Goal: Feedback & Contribution: Submit feedback/report problem

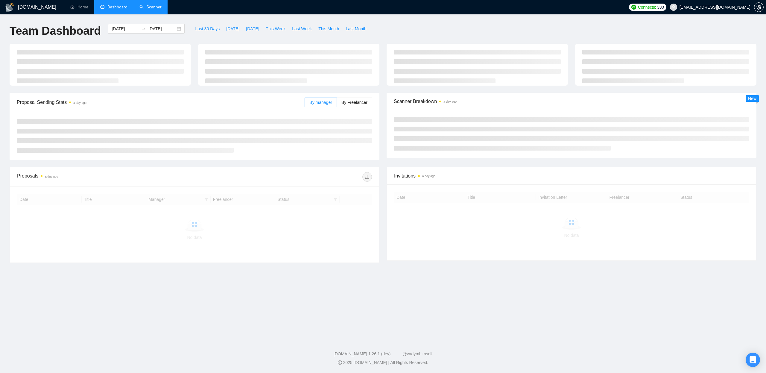
click at [149, 10] on link "Scanner" at bounding box center [150, 6] width 22 height 5
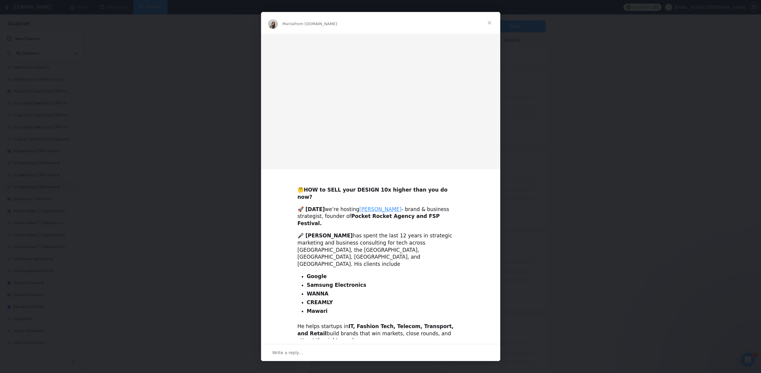
scroll to position [125, 0]
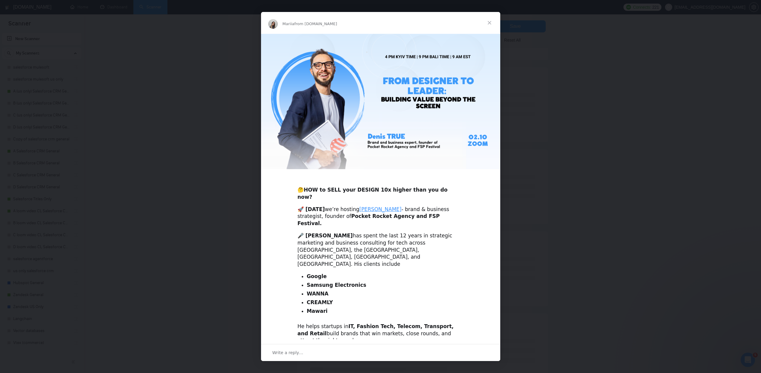
click at [486, 25] on span "Close" at bounding box center [490, 23] width 22 height 22
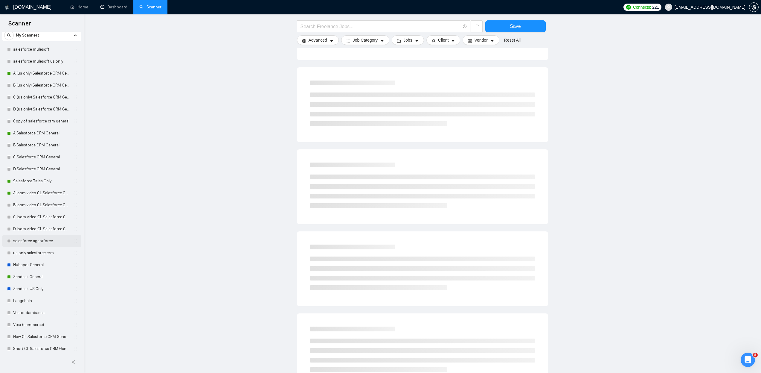
scroll to position [22, 0]
click at [25, 296] on link "Langchain" at bounding box center [41, 297] width 57 height 12
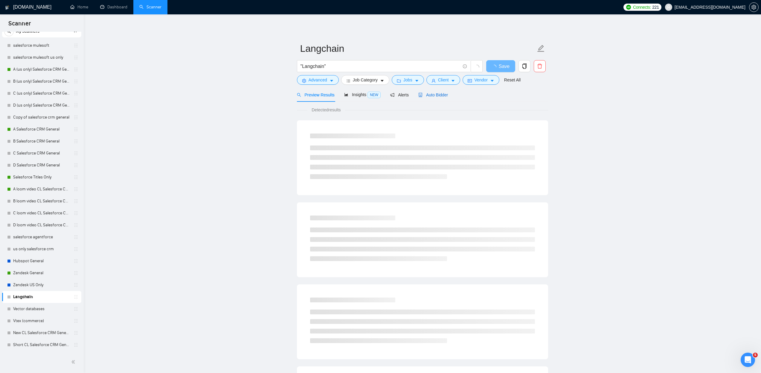
click at [435, 97] on span "Auto Bidder" at bounding box center [433, 94] width 30 height 5
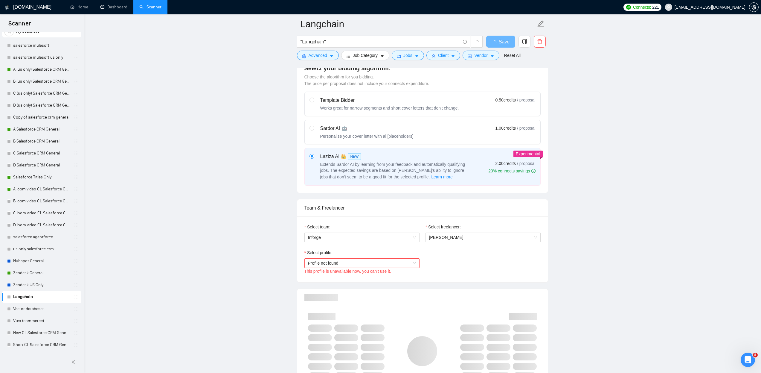
scroll to position [172, 0]
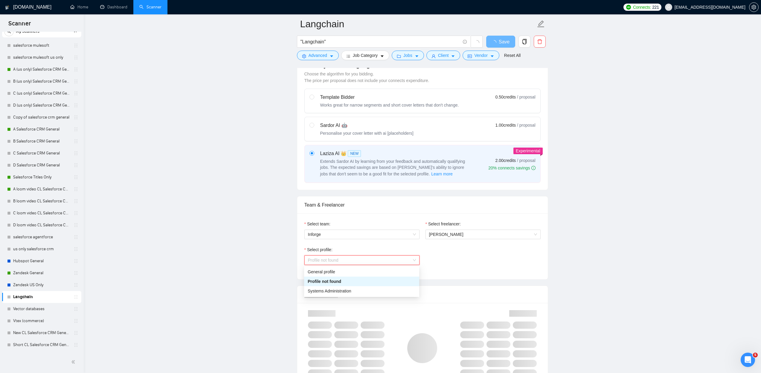
click at [342, 257] on span "Profile not found" at bounding box center [362, 259] width 108 height 9
click at [508, 255] on div "Select profile: Profile not found This profile is unavailable now, you can't us…" at bounding box center [422, 259] width 242 height 26
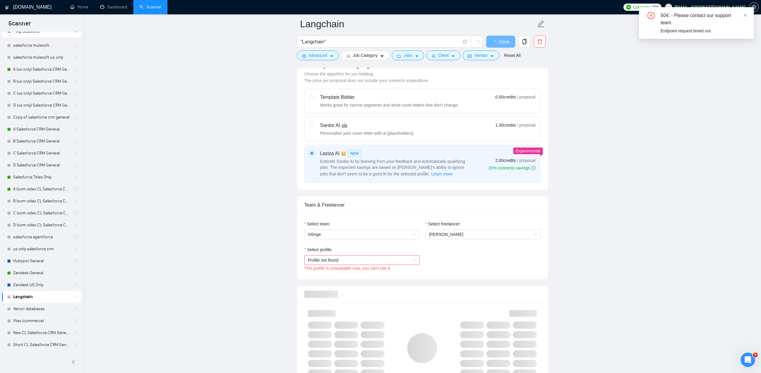
click at [387, 258] on span "Profile not found" at bounding box center [362, 259] width 108 height 9
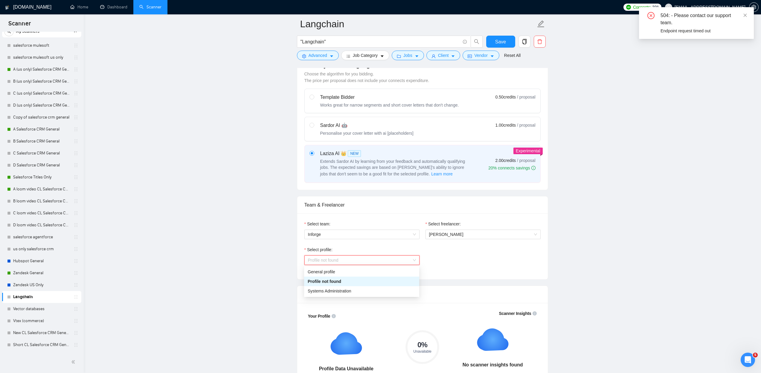
click at [347, 281] on div "Profile not found" at bounding box center [362, 281] width 108 height 7
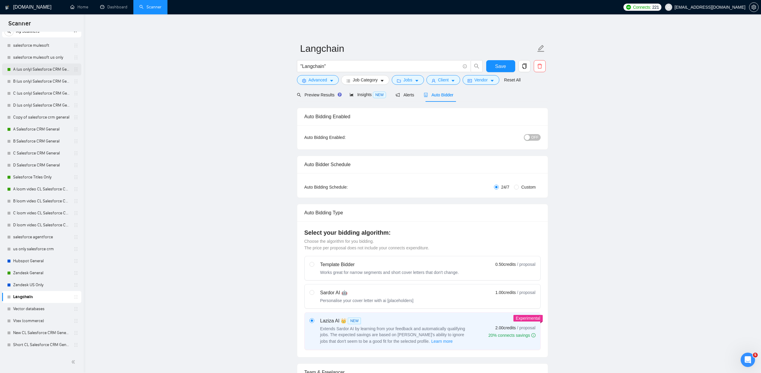
scroll to position [0, 0]
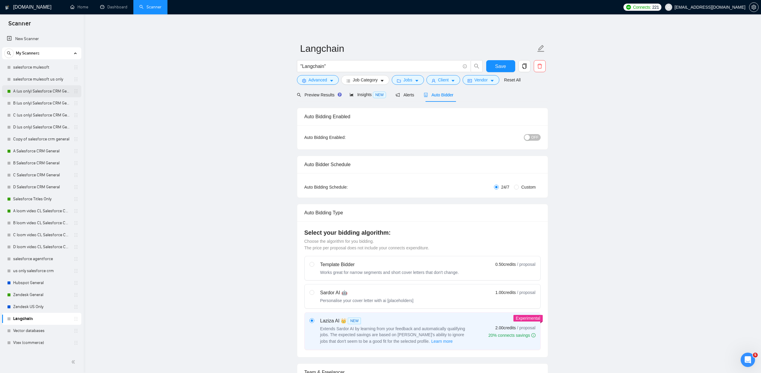
click at [44, 91] on link "A (us only) Salesforce CRM General" at bounding box center [41, 91] width 57 height 12
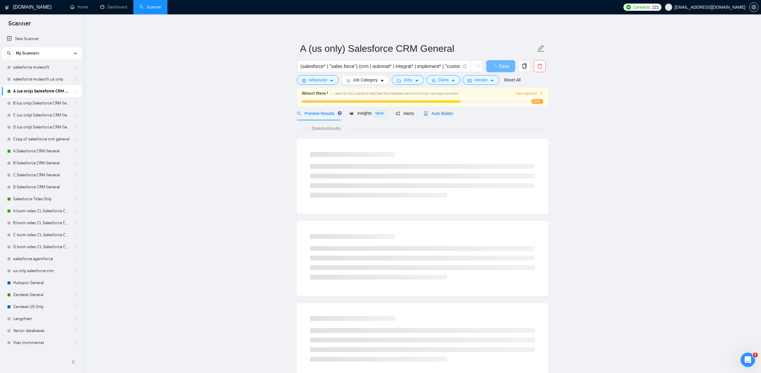
click at [438, 110] on div "Auto Bidder" at bounding box center [439, 113] width 30 height 7
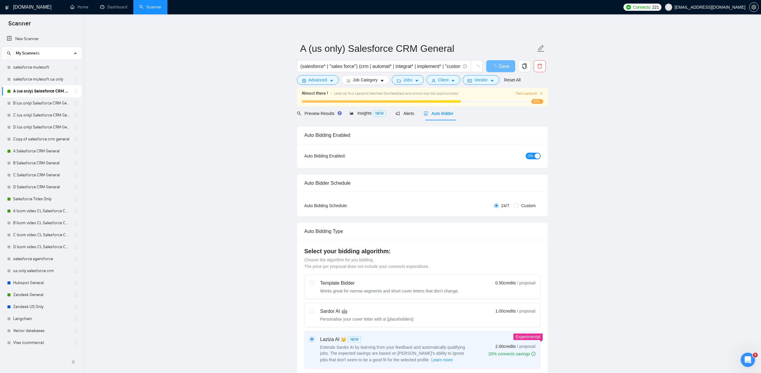
checkbox input "true"
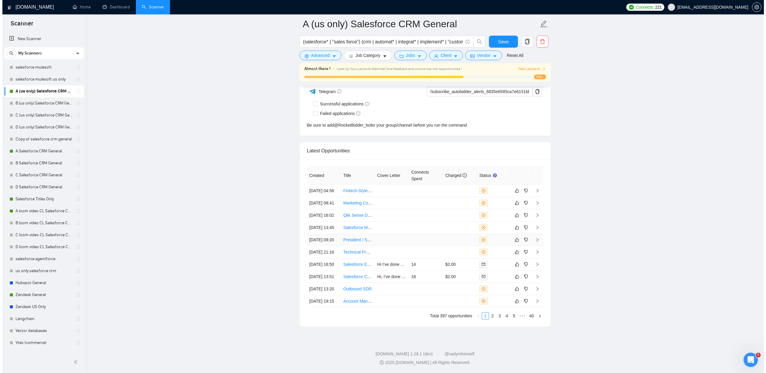
scroll to position [1545, 0]
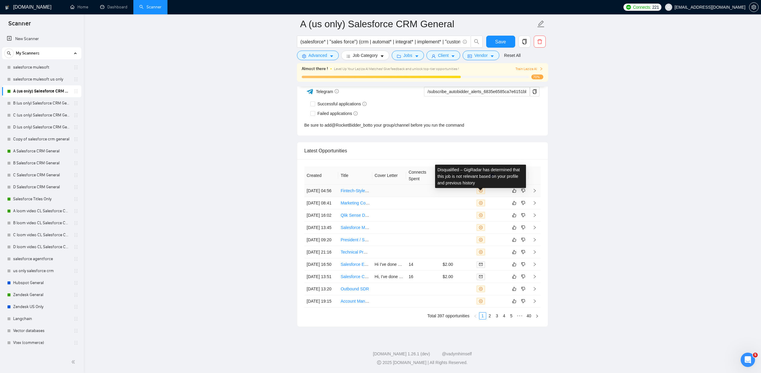
click at [482, 189] on icon "close-circle" at bounding box center [481, 191] width 4 height 4
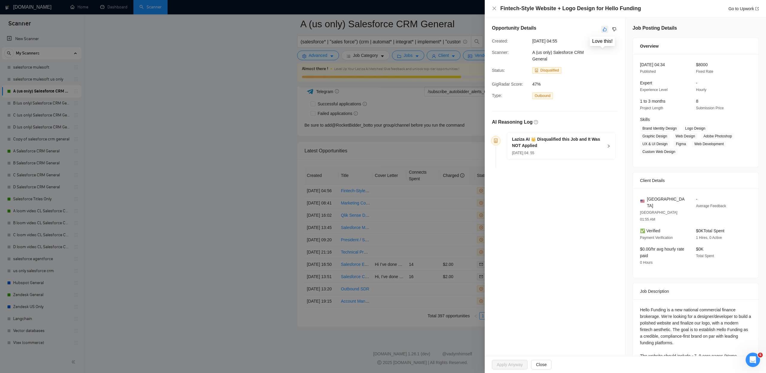
click at [604, 27] on icon "like" at bounding box center [604, 29] width 4 height 5
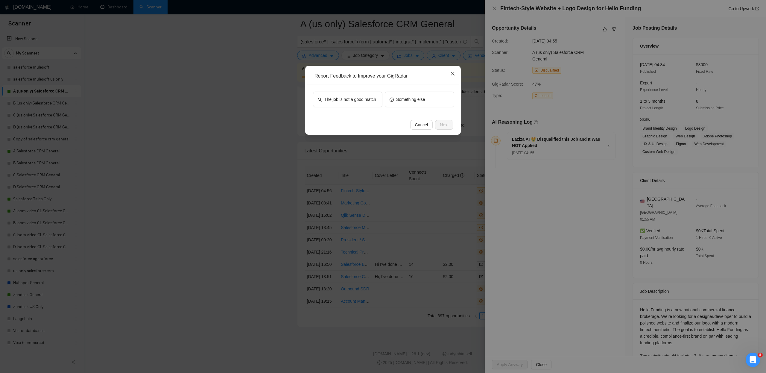
click at [449, 72] on span "Close" at bounding box center [452, 74] width 16 height 16
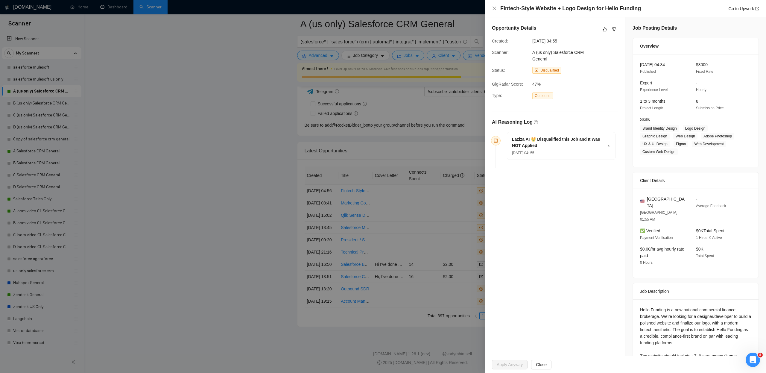
click at [453, 73] on div at bounding box center [383, 186] width 766 height 373
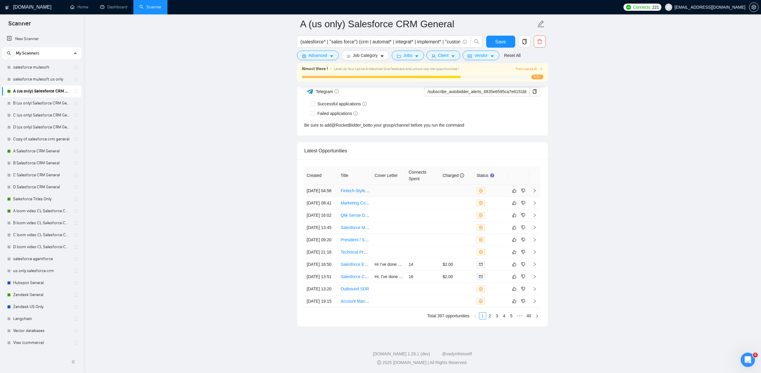
click at [482, 189] on icon "close-circle" at bounding box center [481, 191] width 4 height 4
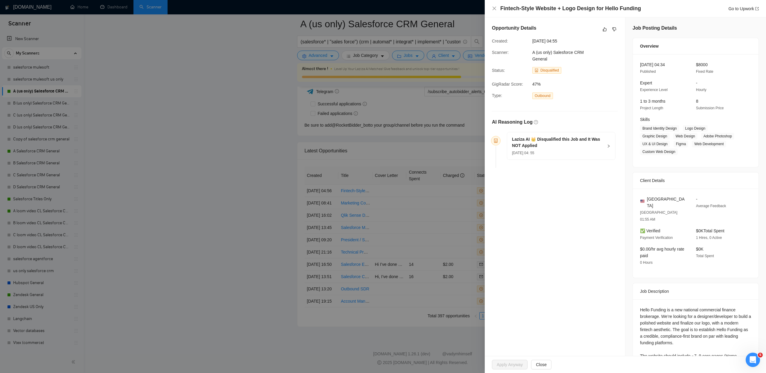
click at [601, 33] on div "Opportunity Details" at bounding box center [555, 30] width 126 height 10
click at [601, 32] on button "button" at bounding box center [604, 29] width 7 height 7
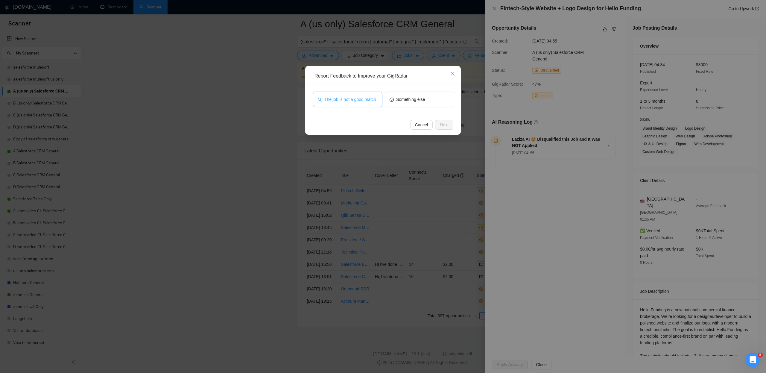
click at [357, 101] on span "The job is not a good match" at bounding box center [350, 99] width 52 height 7
click at [438, 127] on button "Next" at bounding box center [444, 125] width 18 height 10
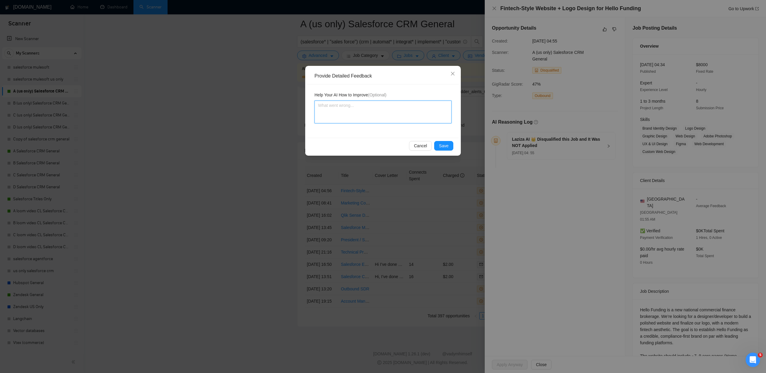
click at [348, 116] on textarea at bounding box center [382, 111] width 137 height 23
type textarea "T"
type textarea "Th"
type textarea "Thi"
type textarea "This"
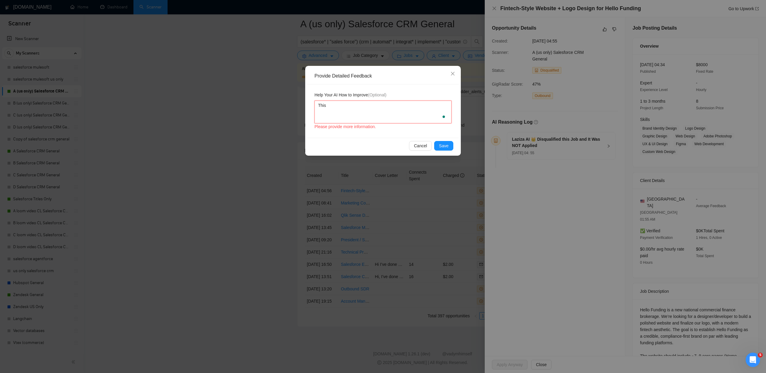
type textarea "This"
type textarea "This jo"
type textarea "This job"
type textarea "This job i"
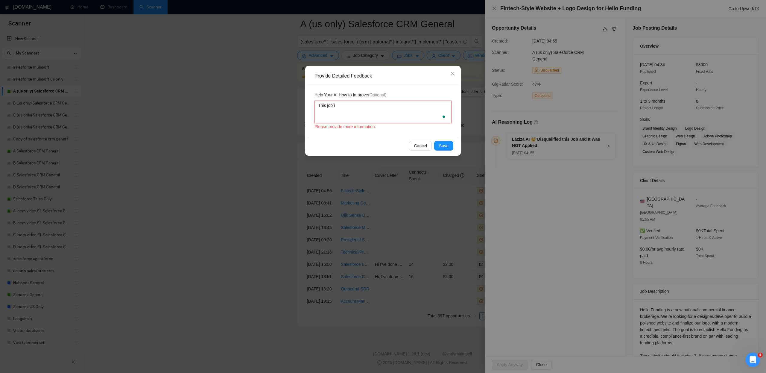
type textarea "This job is"
type textarea "This job is not"
type textarea "This job is not a"
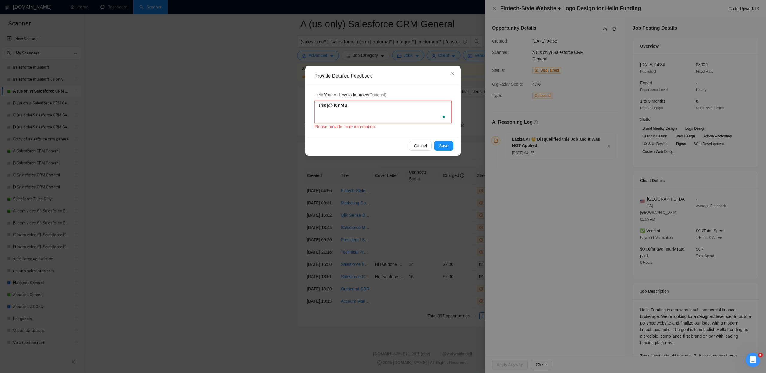
type textarea "This job is not a"
type textarea "This job is not a go"
type textarea "This job is not a good"
type textarea "This job is not a good m"
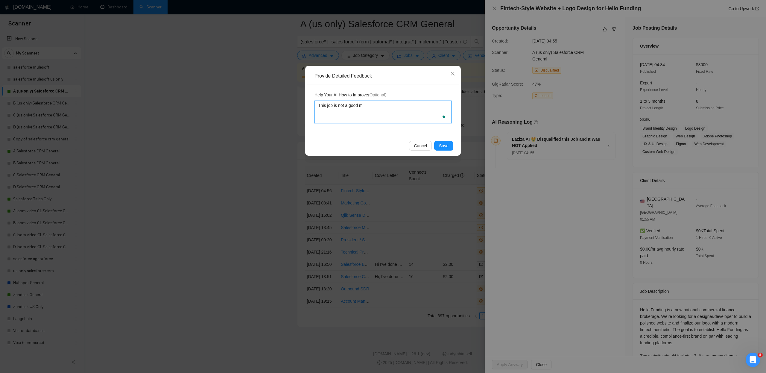
type textarea "This job is not a good ma"
type textarea "This job is not a good mat"
type textarea "This job is not a good match"
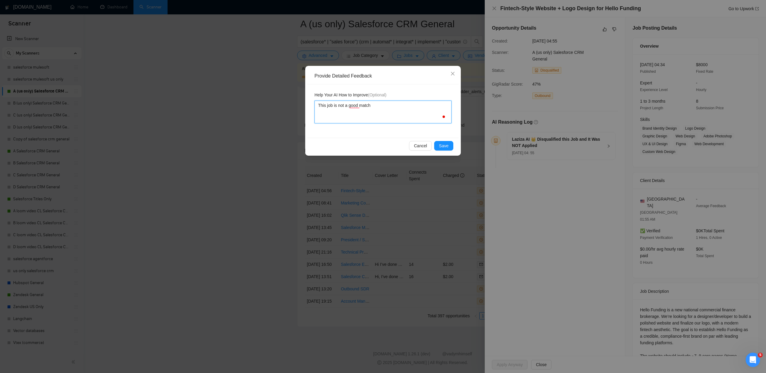
type textarea "This job is not a good match,"
type textarea "This job is not a good match, i"
type textarea "This job is not a good match, in"
type textarea "This job is not a good match, inf"
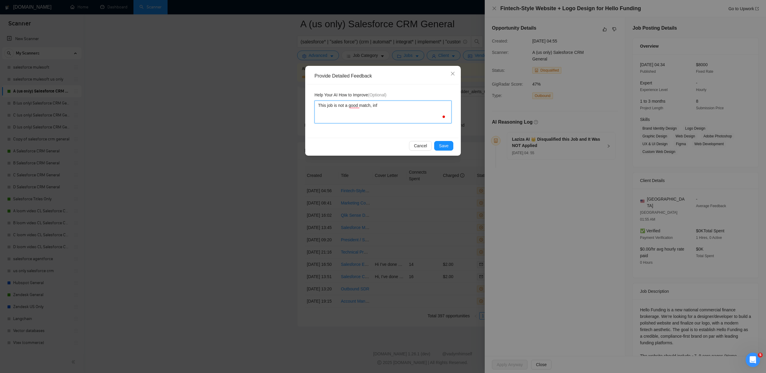
type textarea "This job is not a good match, info"
type textarea "This job is not a good match, infor"
type textarea "This job is not a good match, inforg"
type textarea "This job is not a good match, inforge"
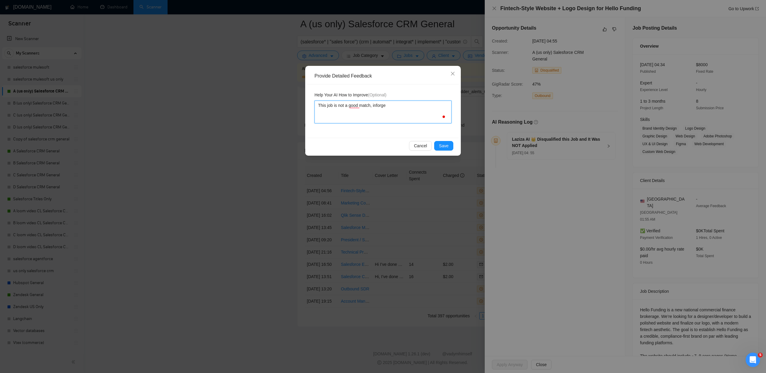
type textarea "This job is not a good match, inforge d"
type textarea "This job is not a good match, inforge do"
type textarea "This job is not a good match, inforge doe"
type textarea "This job is not a good match, inforge does"
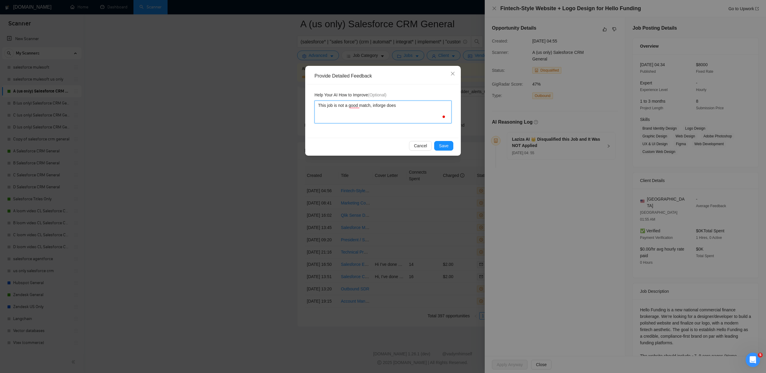
type textarea "This job is not a good match, inforge does n"
type textarea "This job is not a good match, inforge does no"
type textarea "This job is not a good match, inforge does not"
type textarea "This job is not a good match, inforge does not d"
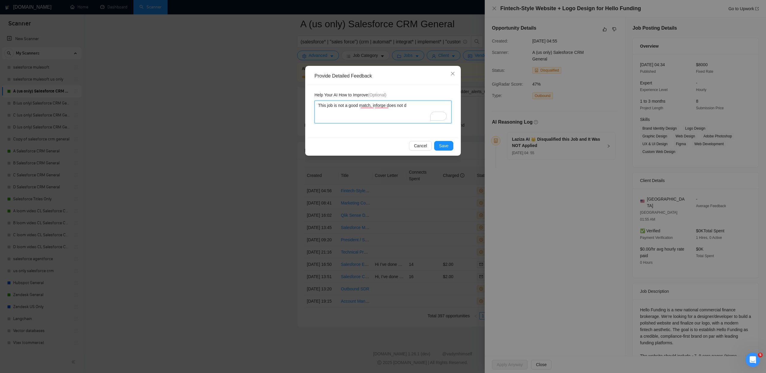
type textarea "This job is not a good match, inforge does not de"
type textarea "This job is not a good match, inforge does not des"
type textarea "This job is not a good match, inforge does not desi"
type textarea "This job is not a good match, inforge does not desig"
type textarea "This job is not a good match, inforge does not design"
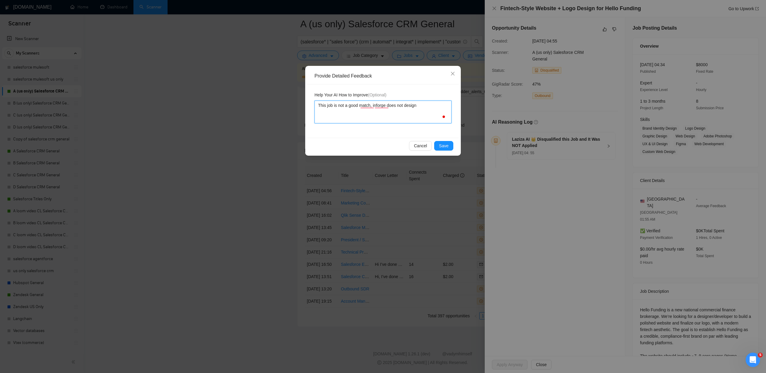
type textarea "This job is not a good match, inforge does not designe"
type textarea "This job is not a good match, inforge does not design"
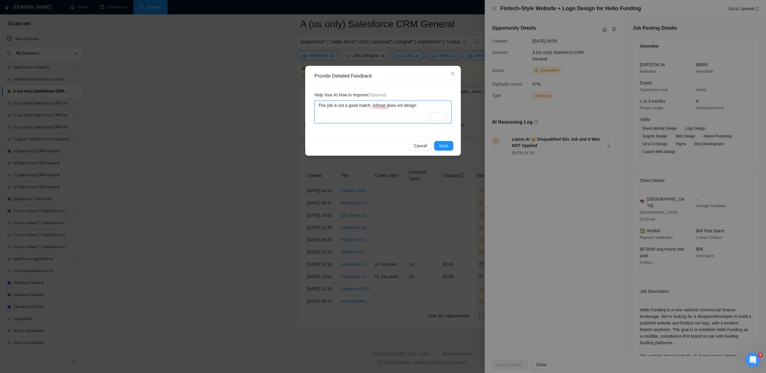
type textarea "This job is not a good match, inforge does not design w"
type textarea "This job is not a good match, inforge does not design we"
type textarea "This job is not a good match, inforge does not design web"
type textarea "This job is not a good match, inforge does not design webs"
type textarea "This job is not a good match, inforge does not design websi"
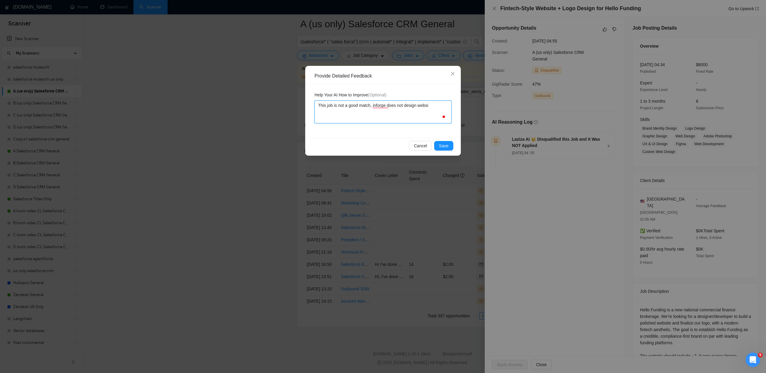
type textarea "This job is not a good match, inforge does not design websit"
type textarea "This job is not a good match, inforge does not design website"
type textarea "This job is not a good match, inforge does not design website."
type textarea "This job is not a good match, inforge does not design website. I"
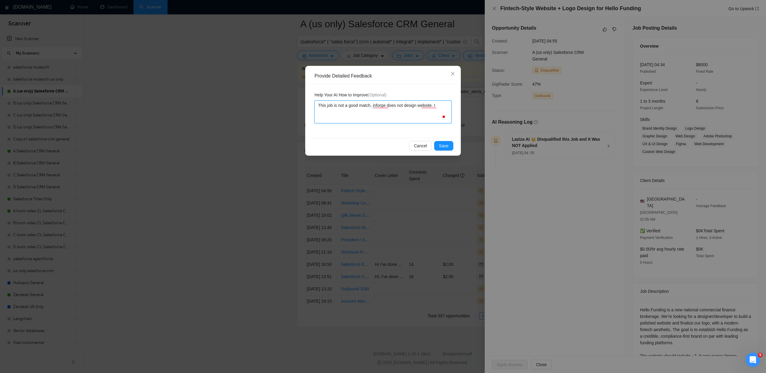
type textarea "This job is not a good match, inforge does not design website. In"
type textarea "This job is not a good match, inforge does not design website. Inf"
type textarea "This job is not a good match, inforge does not design website. Info"
type textarea "This job is not a good match, inforge does not design website. Infor"
type textarea "This job is not a good match, inforge does not design website. Inforg"
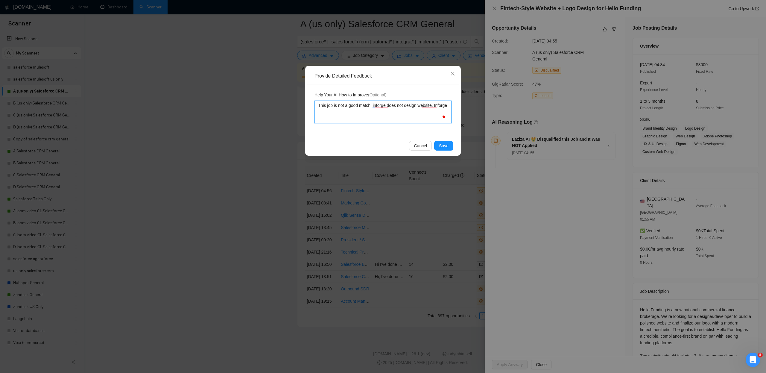
type textarea "This job is not a good match, inforge does not design website. Inforge"
type textarea "This job is not a good match, inforge does not design website. Inforge o"
type textarea "This job is not a good match, inforge does not design website. Inforge on"
type textarea "This job is not a good match, inforge does not design website. Inforge onl"
type textarea "This job is not a good match, inforge does not design website. Inforge only"
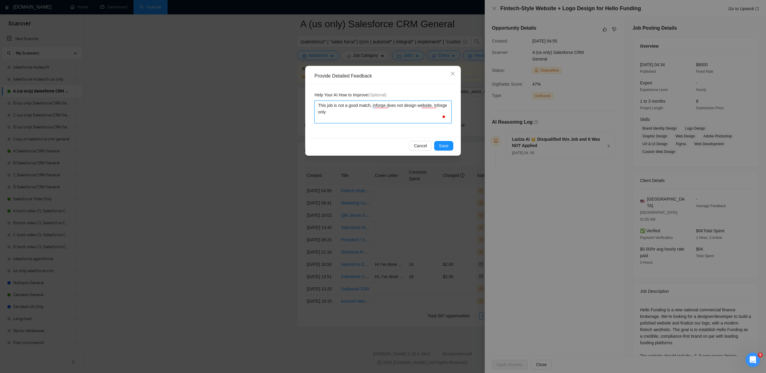
type textarea "This job is not a good match, inforge does not design website. Inforge only"
type textarea "This job is not a good match, inforge does not design website. Inforge only c"
type textarea "This job is not a good match, inforge does not design website. Inforge only cr"
type textarea "This job is not a good match, inforge does not design website. Inforge only cre"
type textarea "This job is not a good match, inforge does not design website. Inforge only crea"
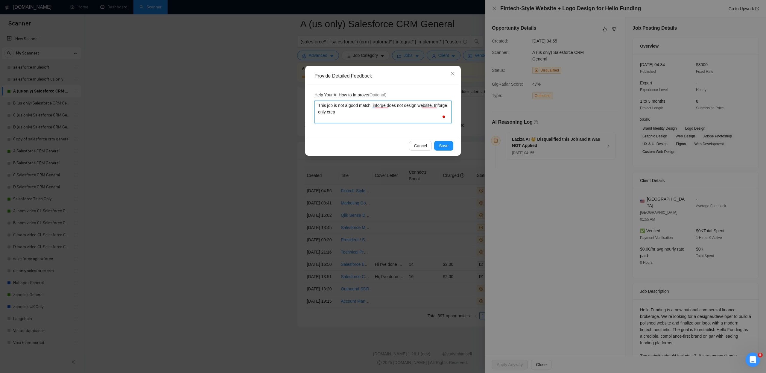
type textarea "This job is not a good match, inforge does not design website. Inforge only cre…"
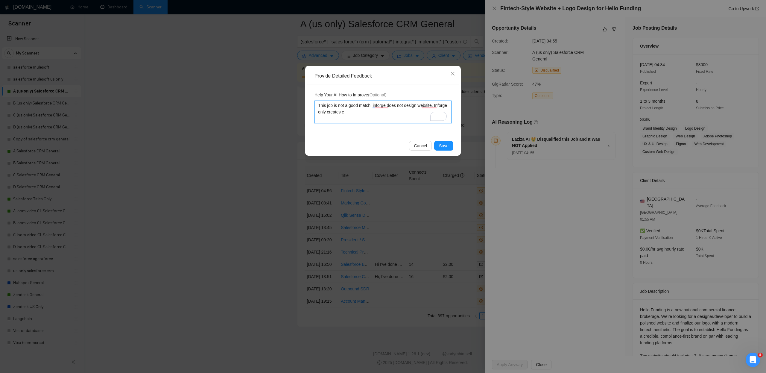
type textarea "This job is not a good match, inforge does not design website. Inforge only cre…"
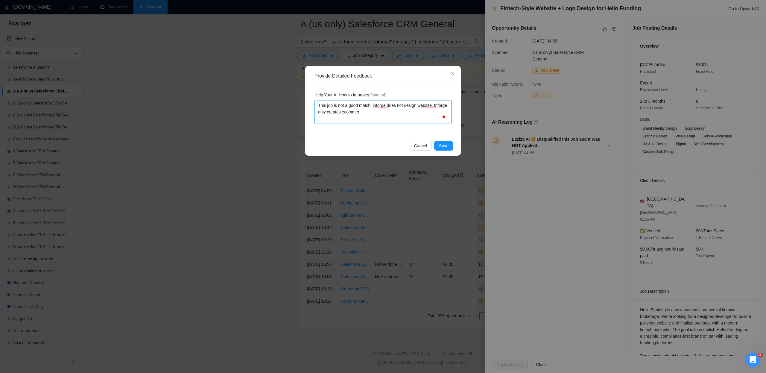
type textarea "This job is not a good match, inforge does not design website. Inforge only cre…"
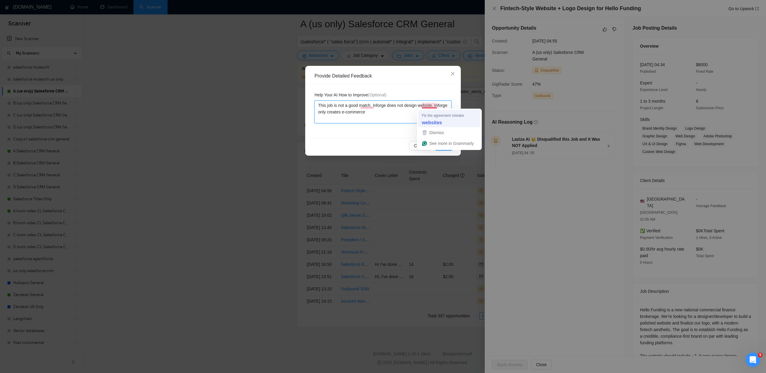
type textarea "This job is not a good match, Inforge does not design website. Inforge only cre…"
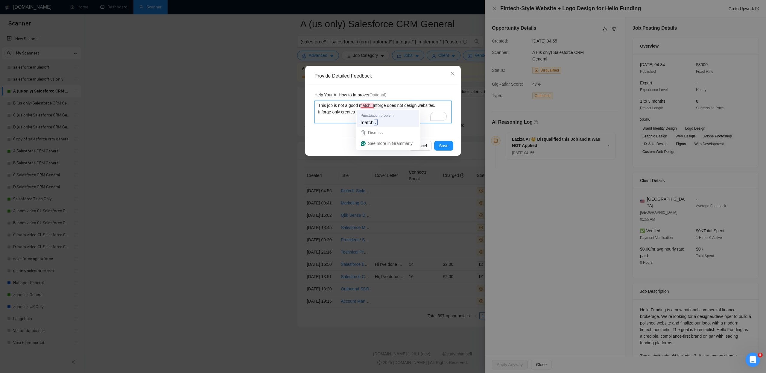
type textarea "This job is not a good match, Inforge does not design websites. Inforge only cr…"
type textarea "This job is not a good match. Inforge does not design websites. Inforge only cr…"
click at [391, 114] on textarea "This job is not a good match. Inforge does not design websites. Inforge only cr…" at bounding box center [382, 111] width 137 height 23
type textarea "This job is not a good match. Inforge does not design websites. Inforge only cr…"
click at [444, 146] on span "Save" at bounding box center [444, 145] width 10 height 7
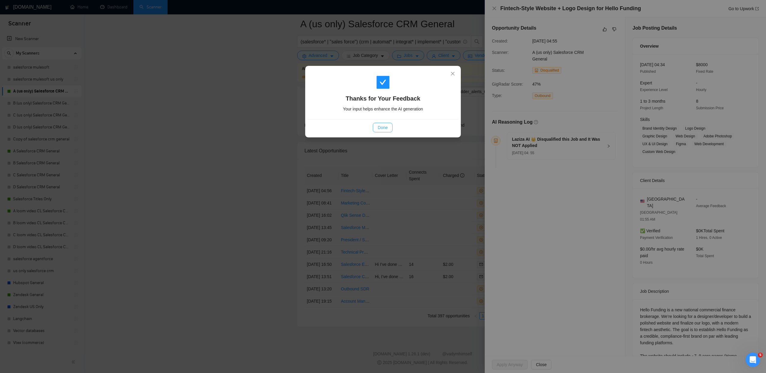
click at [385, 126] on span "Done" at bounding box center [382, 127] width 10 height 7
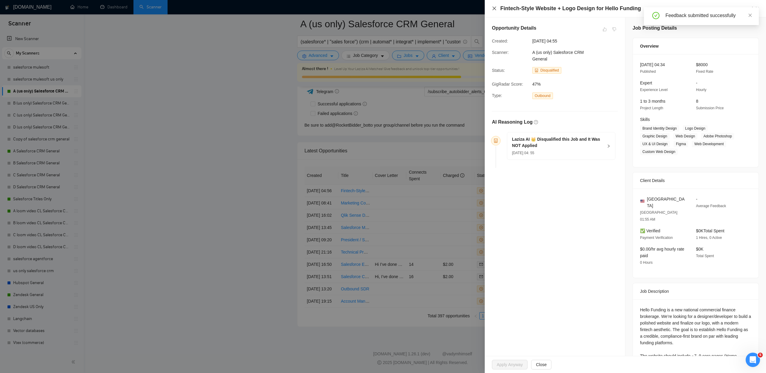
click at [494, 8] on icon "close" at bounding box center [494, 9] width 4 height 4
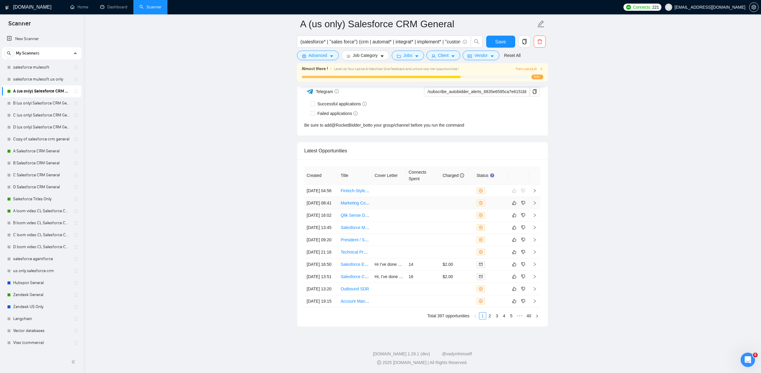
click at [362, 200] on link "Marketing Coordinator" at bounding box center [362, 202] width 42 height 5
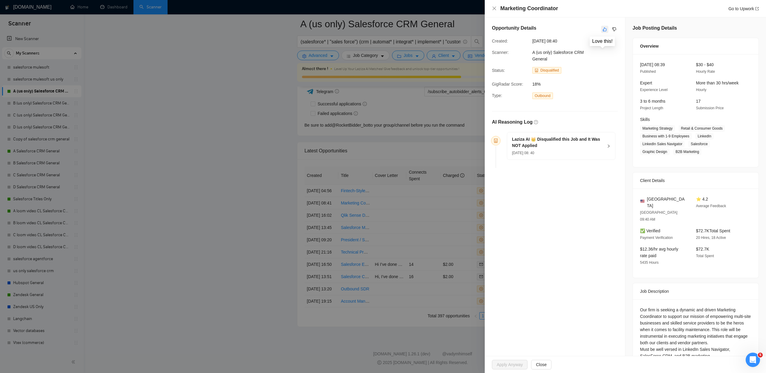
click at [604, 31] on icon "like" at bounding box center [604, 29] width 4 height 5
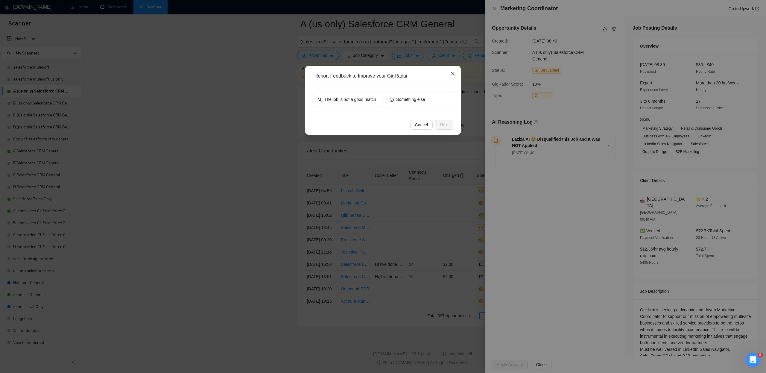
click at [453, 74] on icon "close" at bounding box center [452, 73] width 5 height 5
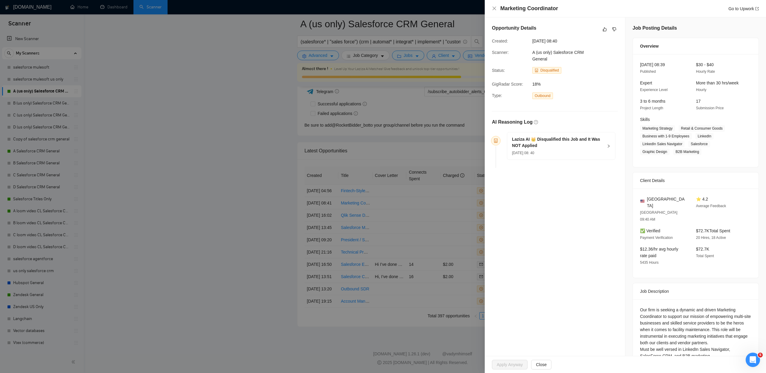
click at [498, 11] on div "Marketing Coordinator Go to Upwork" at bounding box center [625, 8] width 267 height 7
click at [493, 6] on icon "close" at bounding box center [494, 8] width 5 height 5
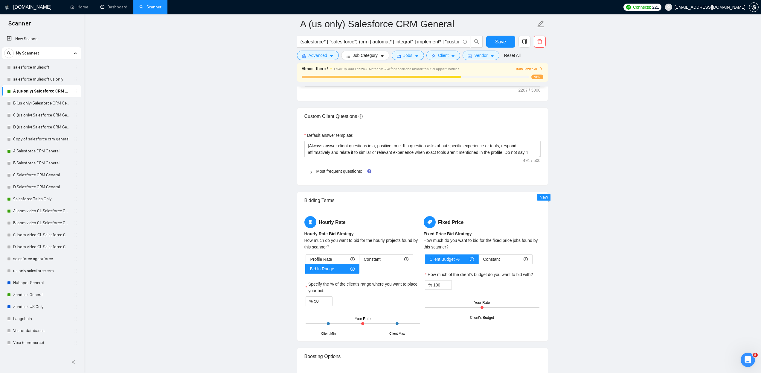
scroll to position [865, 0]
